Goal: Check status: Verify the current state of an ongoing process or item

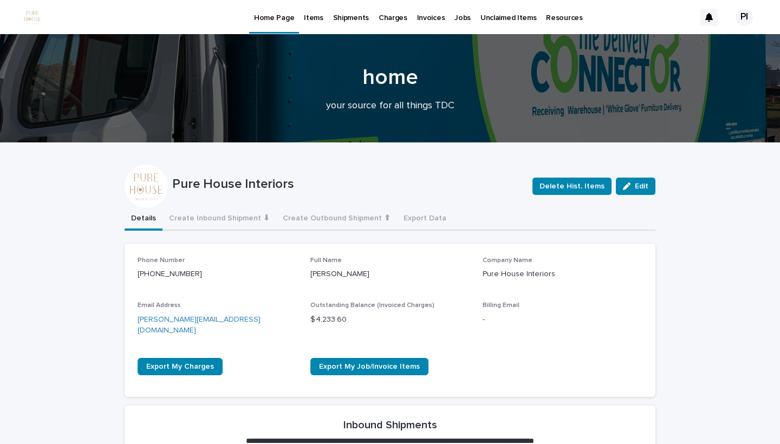
click at [455, 20] on p "Jobs" at bounding box center [462, 11] width 16 height 23
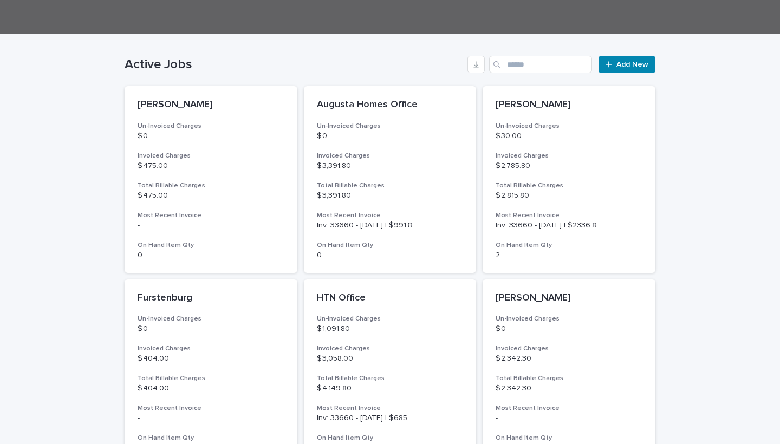
scroll to position [244, 0]
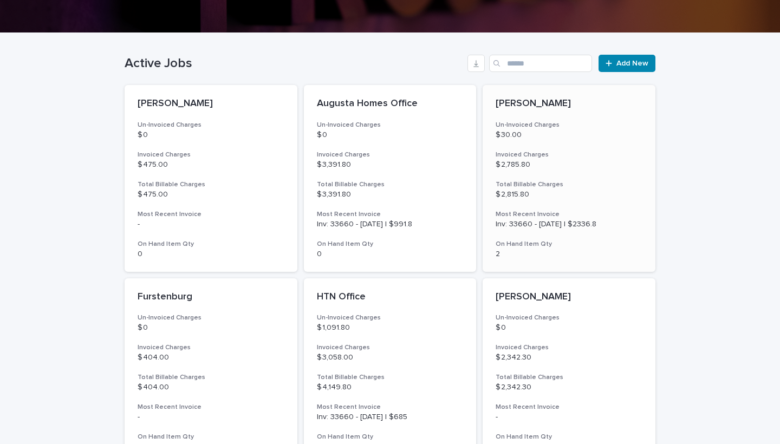
click at [550, 165] on p "$ 2,785.80" at bounding box center [569, 164] width 147 height 9
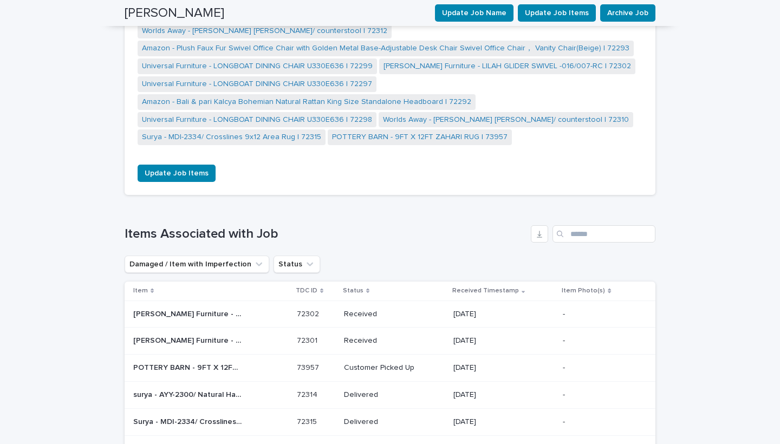
scroll to position [933, 0]
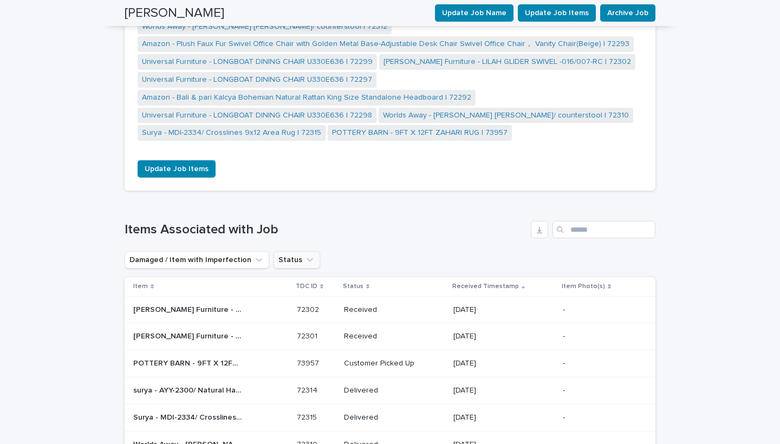
click at [288, 251] on button "Status" at bounding box center [296, 259] width 47 height 17
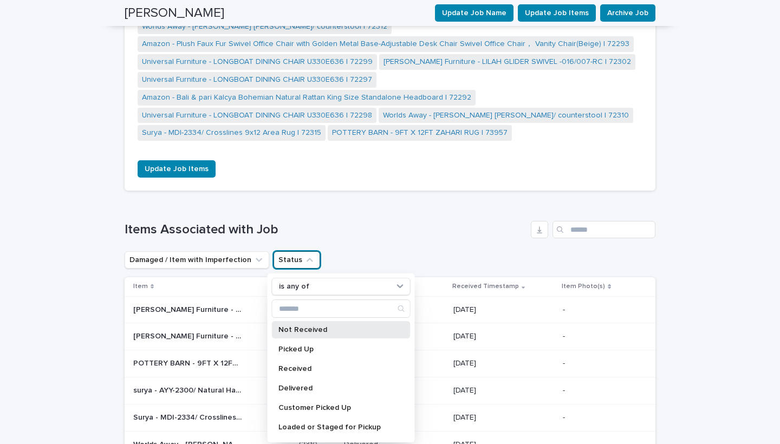
click at [297, 326] on p "Not Received" at bounding box center [335, 330] width 115 height 8
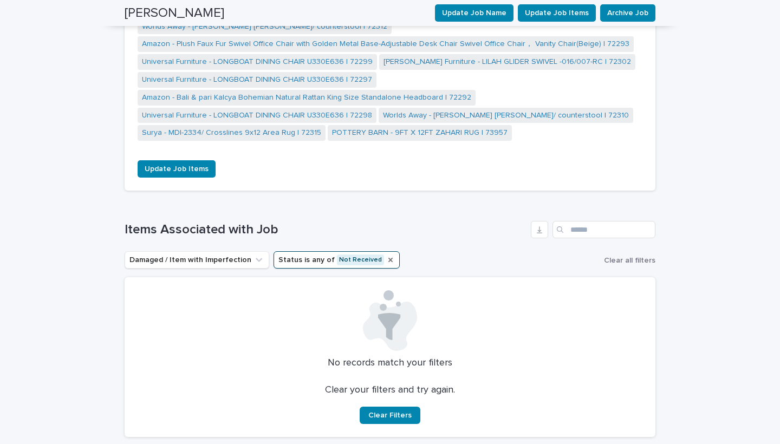
click at [388, 258] on icon "Status" at bounding box center [390, 260] width 4 height 4
